Goal: Complete application form: Complete application form

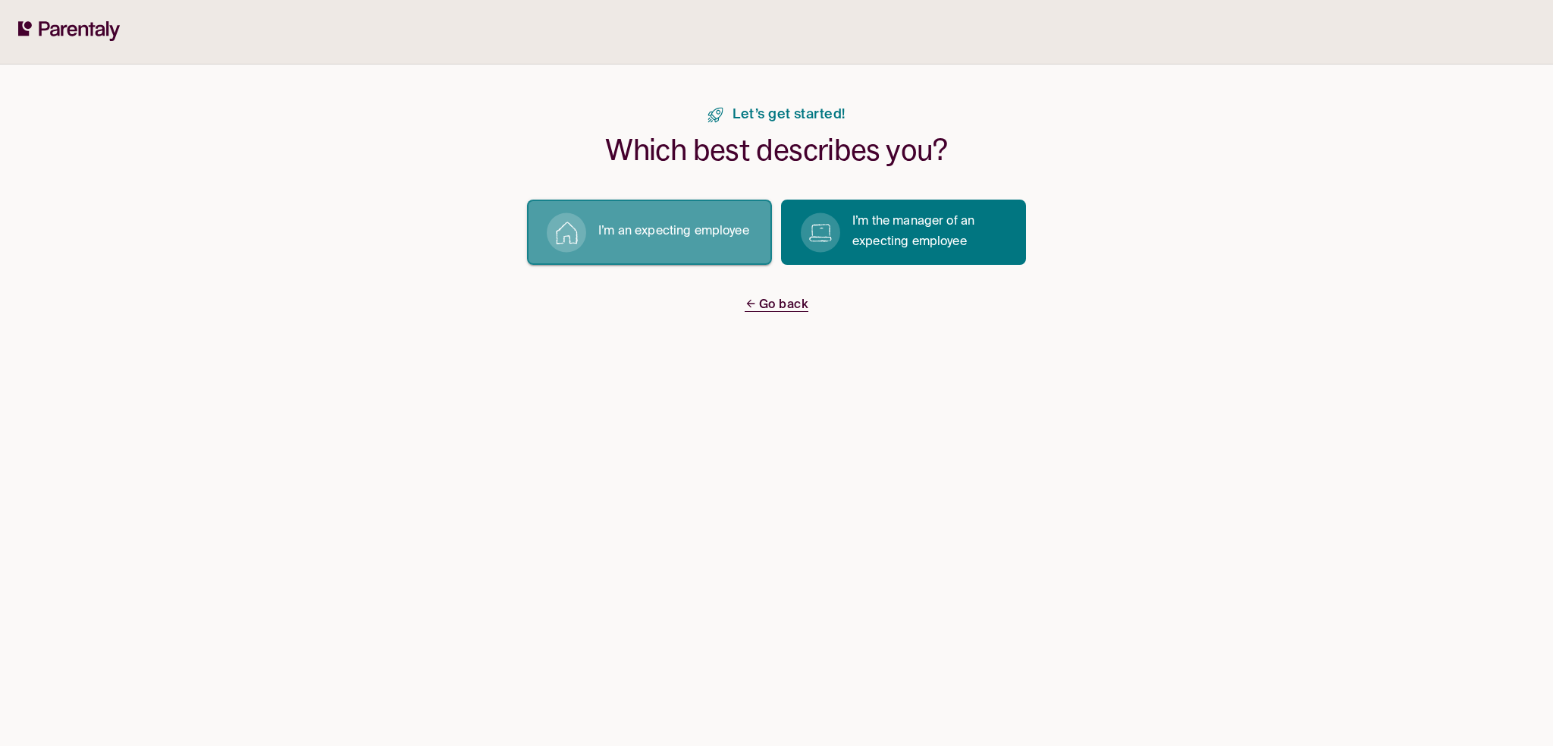
click at [707, 247] on button "I’m an expecting employee" at bounding box center [649, 231] width 245 height 65
